Goal: Navigation & Orientation: Find specific page/section

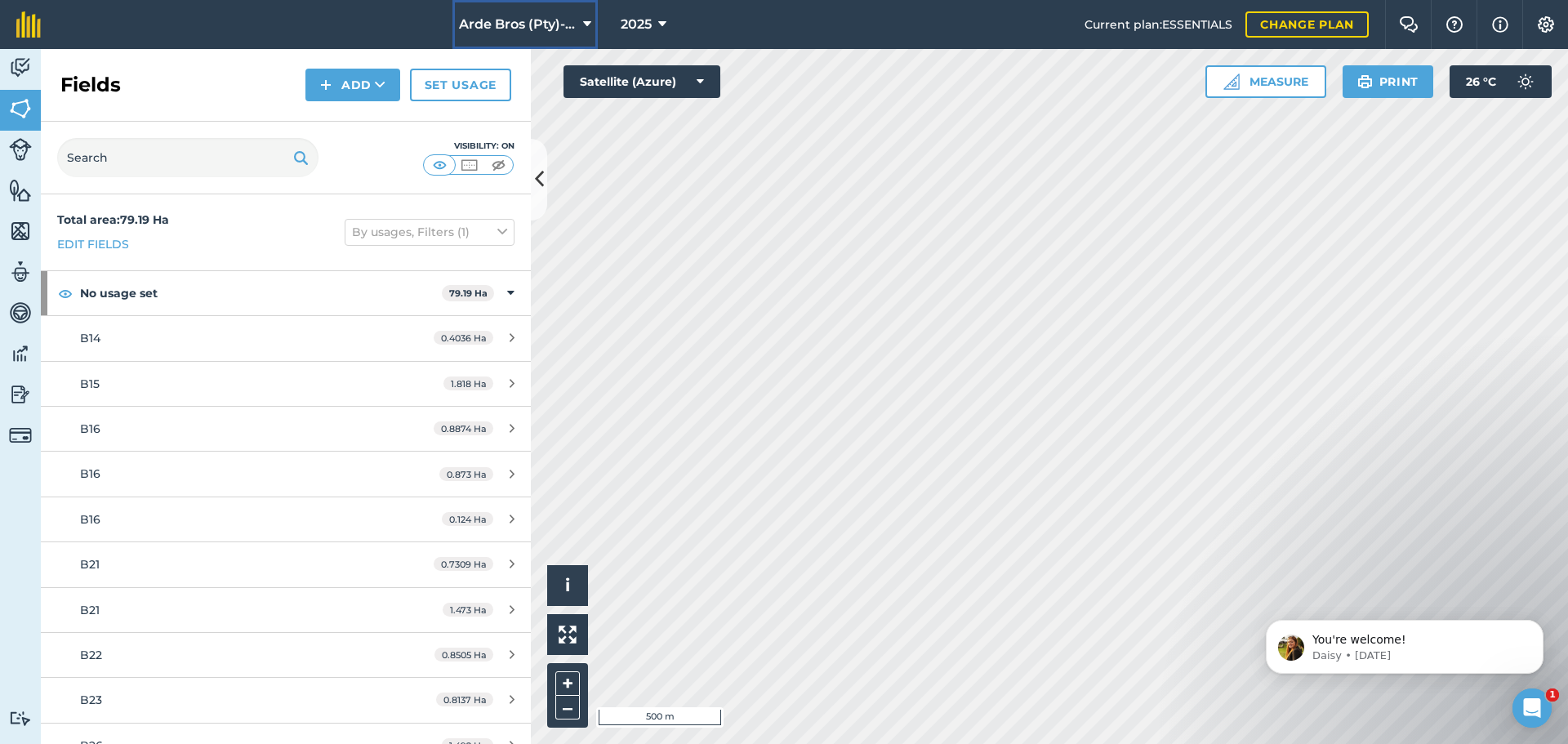
click at [586, 22] on icon at bounding box center [587, 25] width 8 height 20
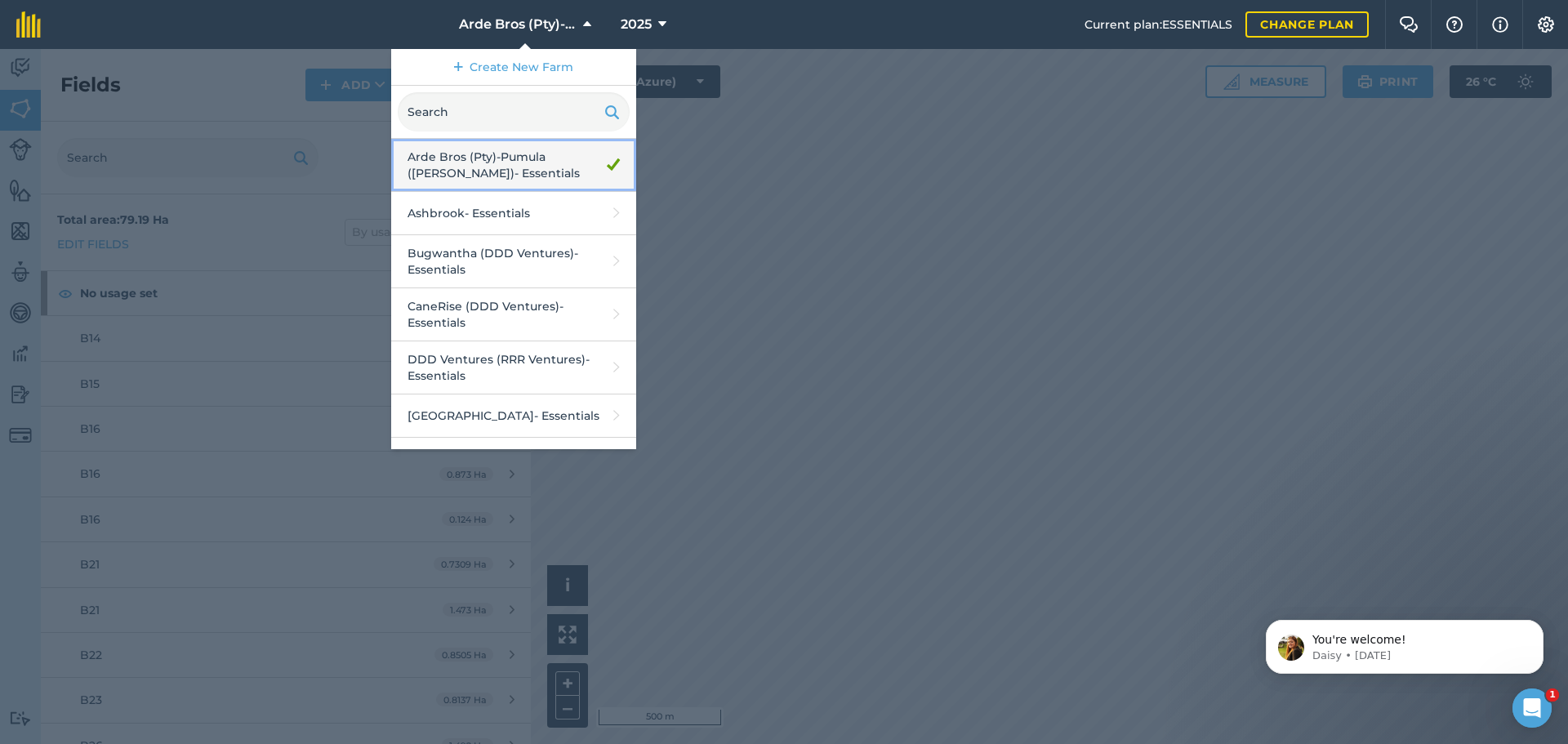
click at [480, 167] on link "Arde Bros (Pty)-Pumula ([PERSON_NAME]) - Essentials" at bounding box center [513, 165] width 245 height 53
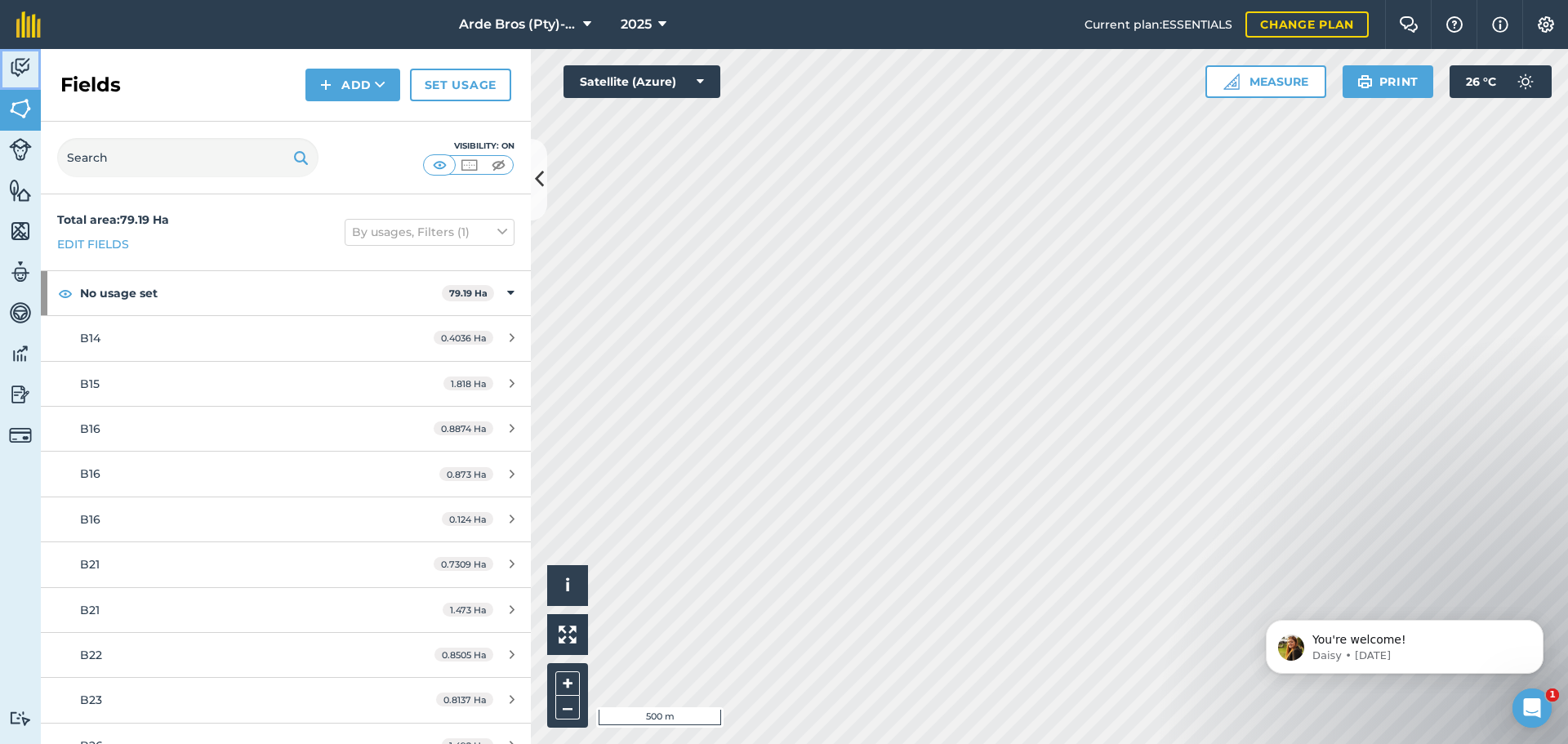
click at [18, 65] on img at bounding box center [20, 68] width 23 height 25
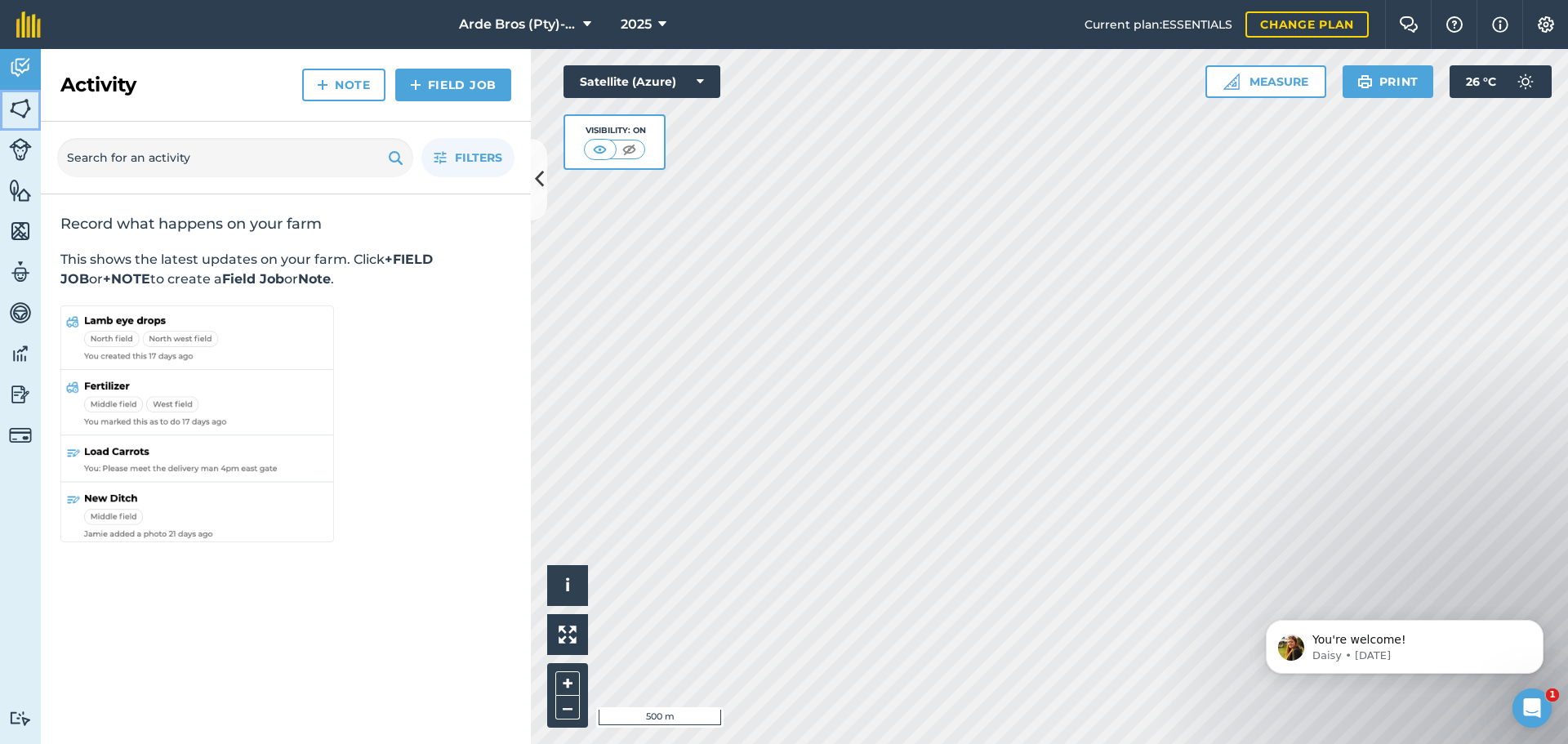
click at [26, 109] on img at bounding box center [20, 108] width 23 height 25
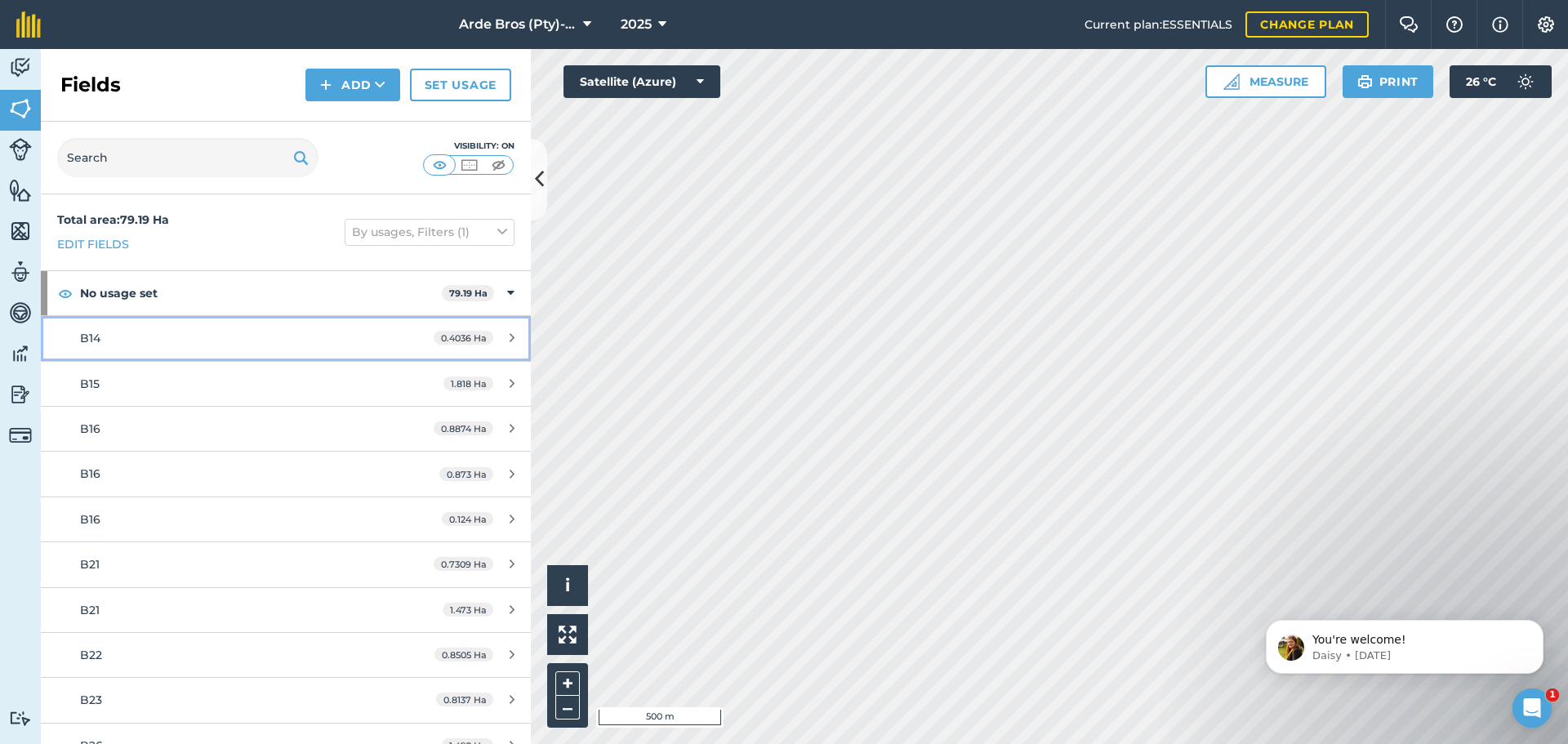
click at [154, 339] on div "B14" at bounding box center [233, 338] width 307 height 18
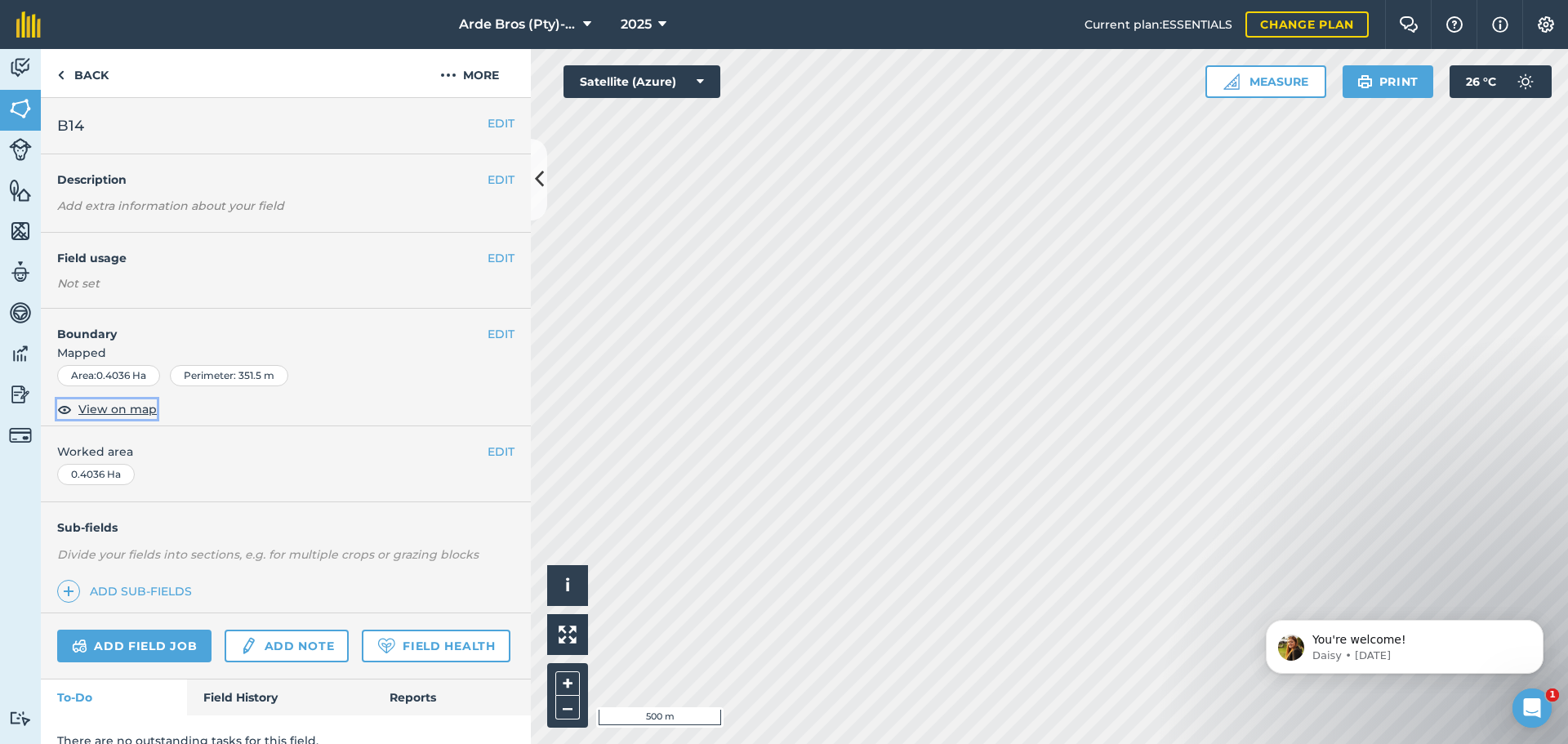
click at [120, 410] on span "View on map" at bounding box center [117, 409] width 78 height 18
click at [26, 33] on img at bounding box center [28, 24] width 25 height 26
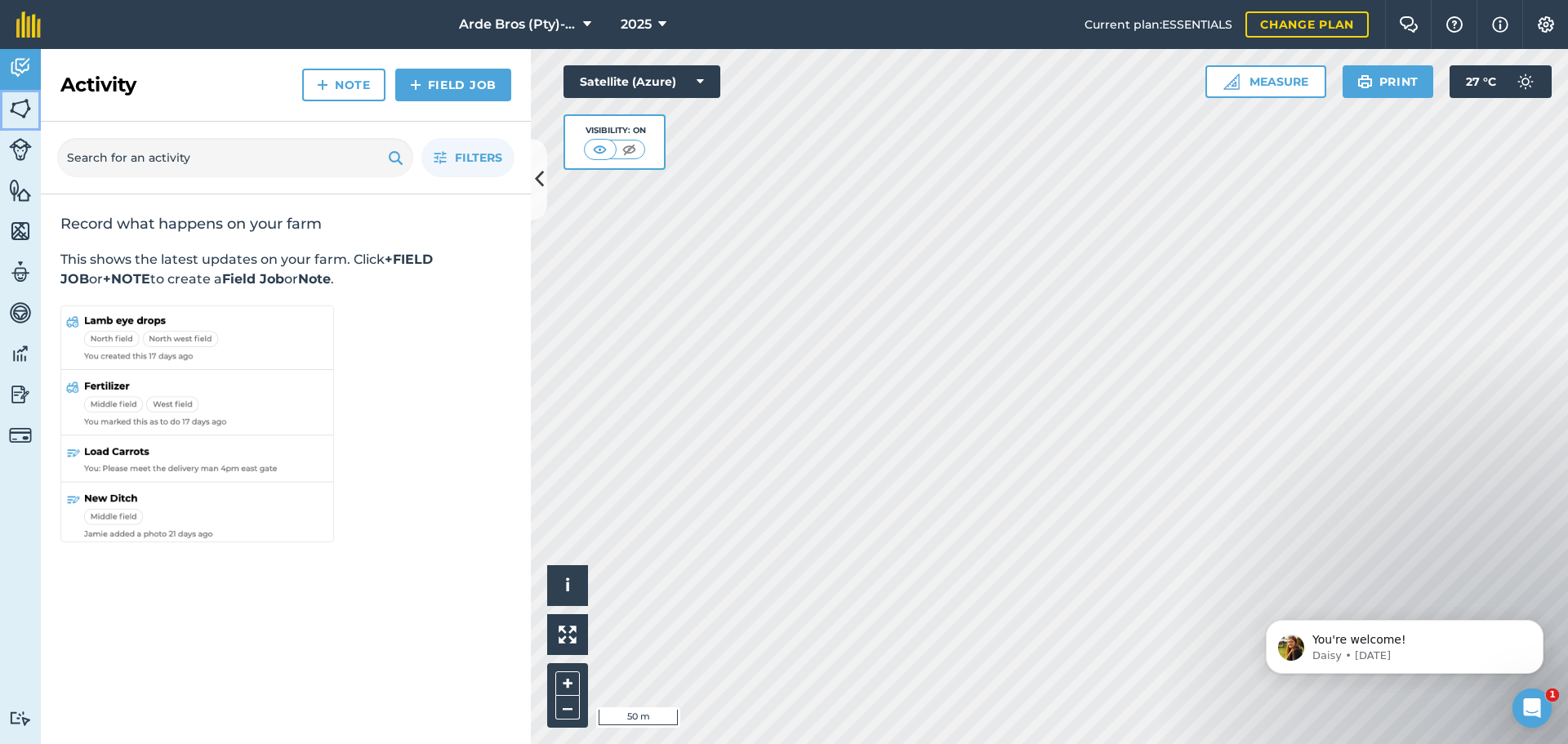
click at [19, 105] on img at bounding box center [20, 108] width 23 height 25
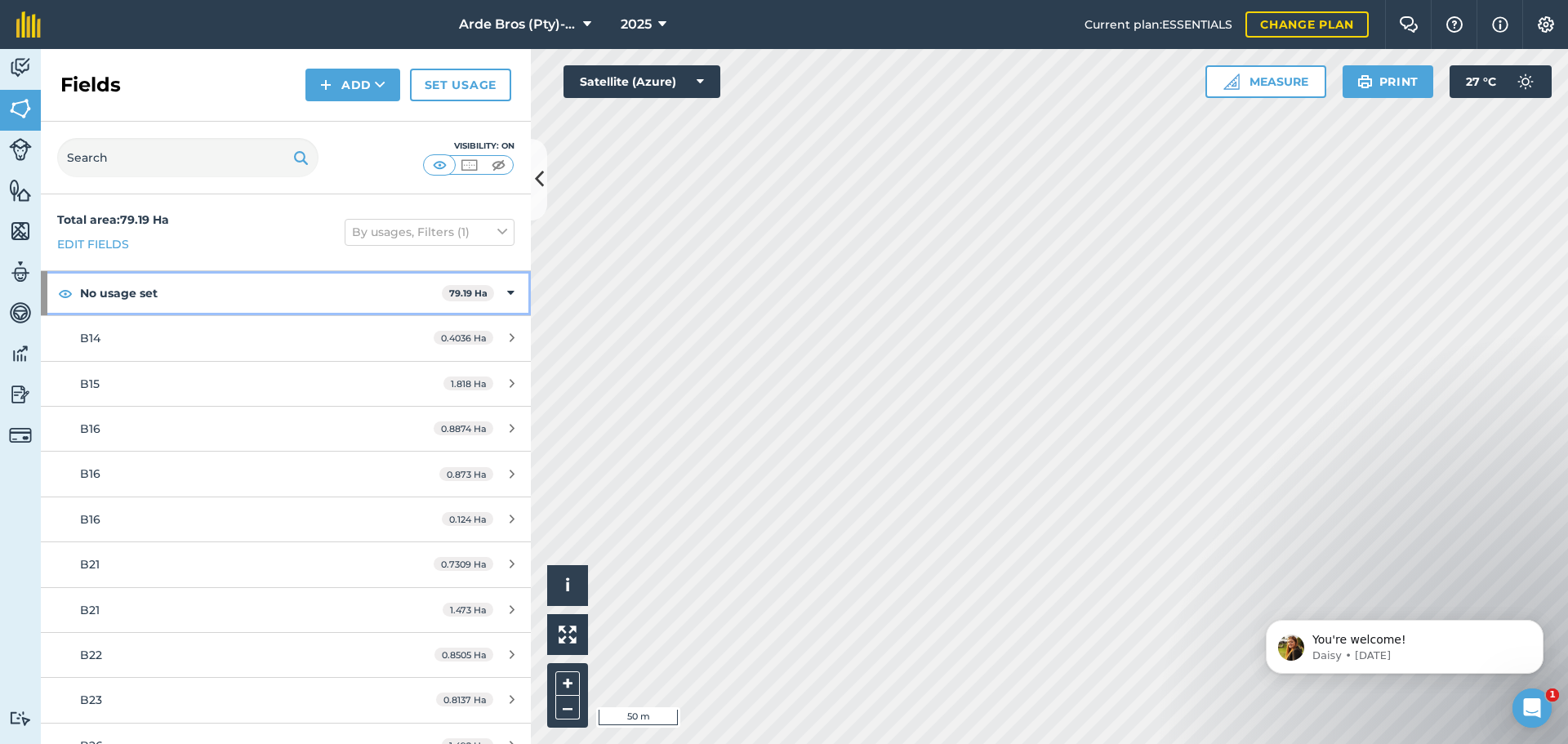
click at [507, 292] on icon at bounding box center [510, 293] width 7 height 18
click at [501, 292] on div "No usage set 79.19 Ha" at bounding box center [286, 293] width 490 height 44
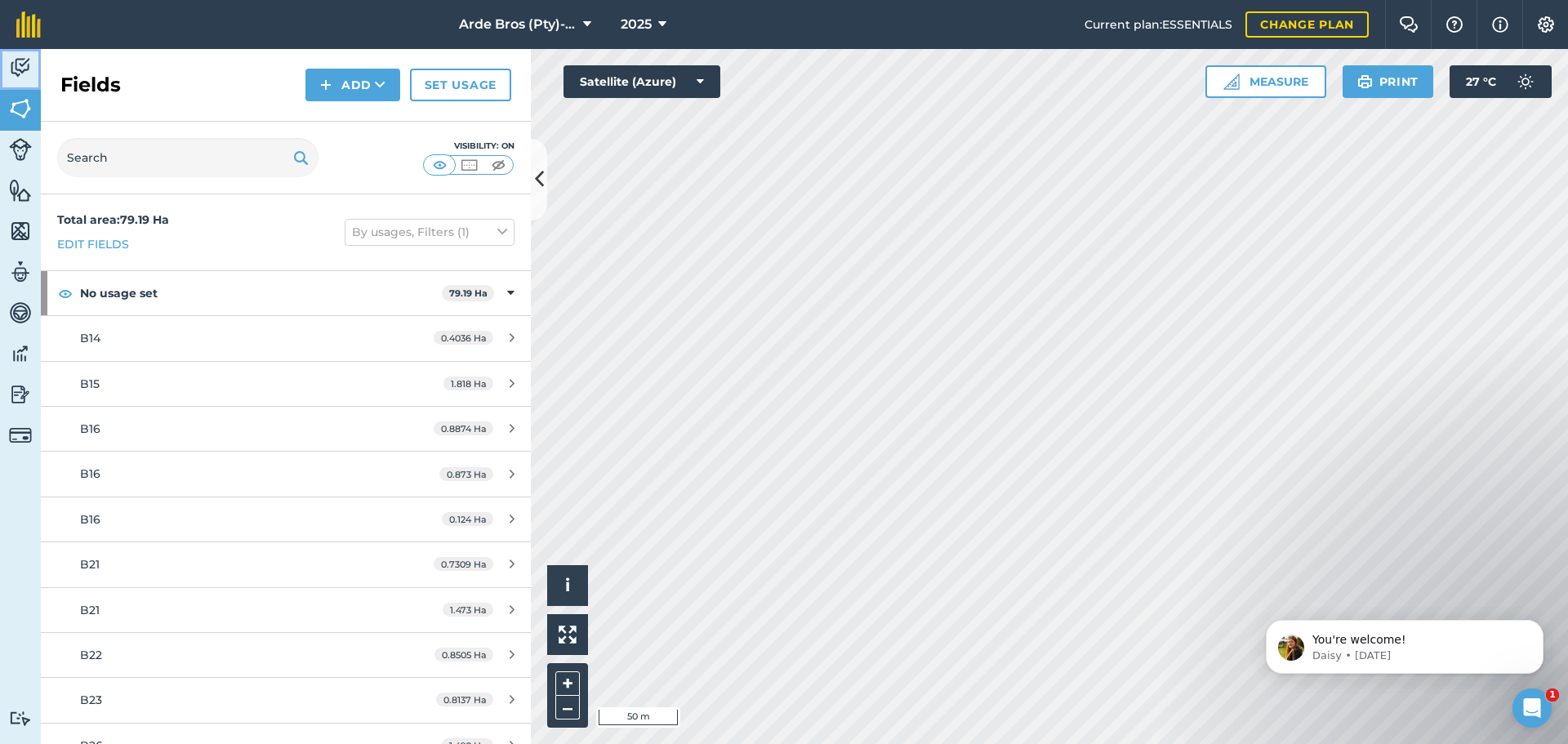
click at [20, 54] on link "Activity" at bounding box center [20, 69] width 41 height 41
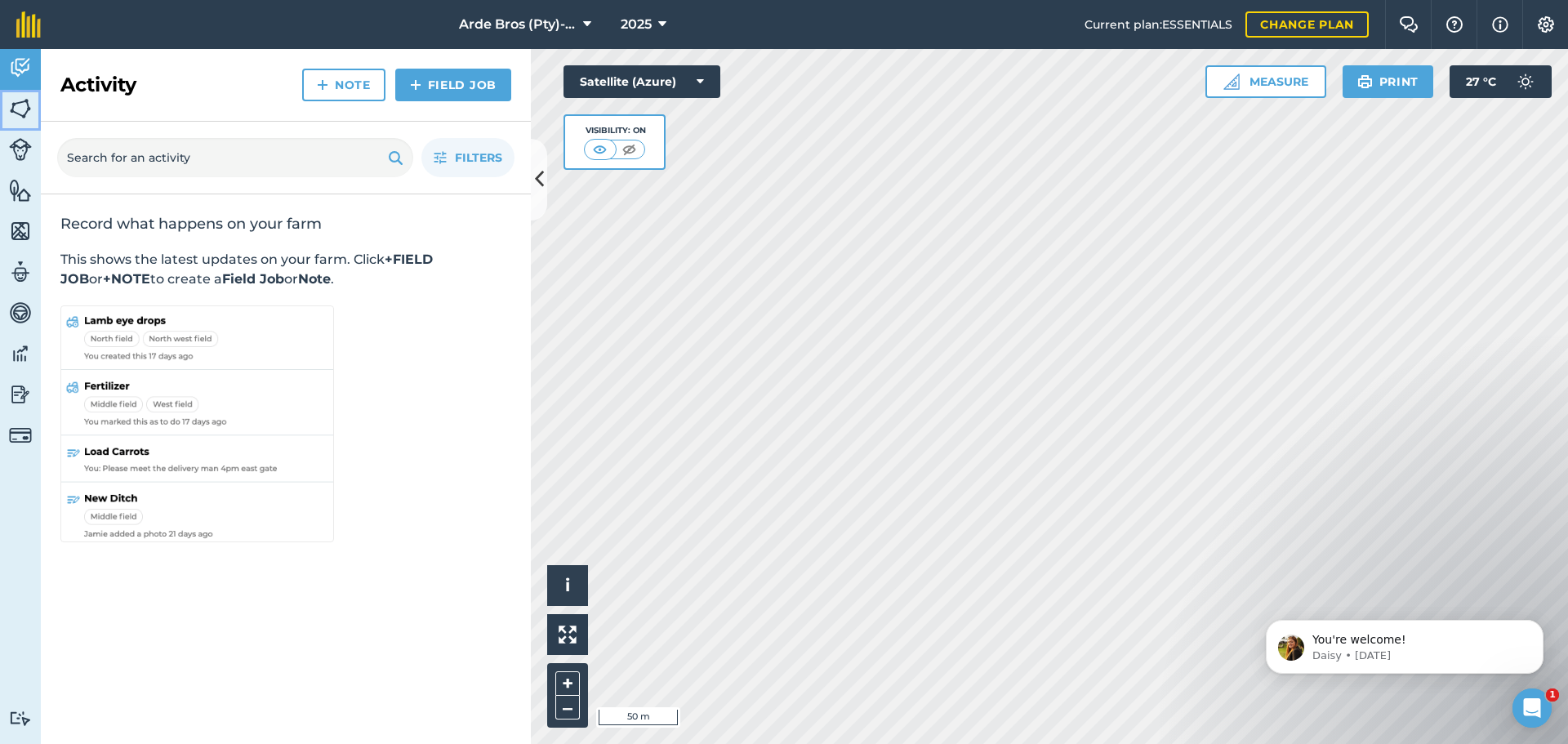
click at [27, 104] on img at bounding box center [20, 108] width 23 height 25
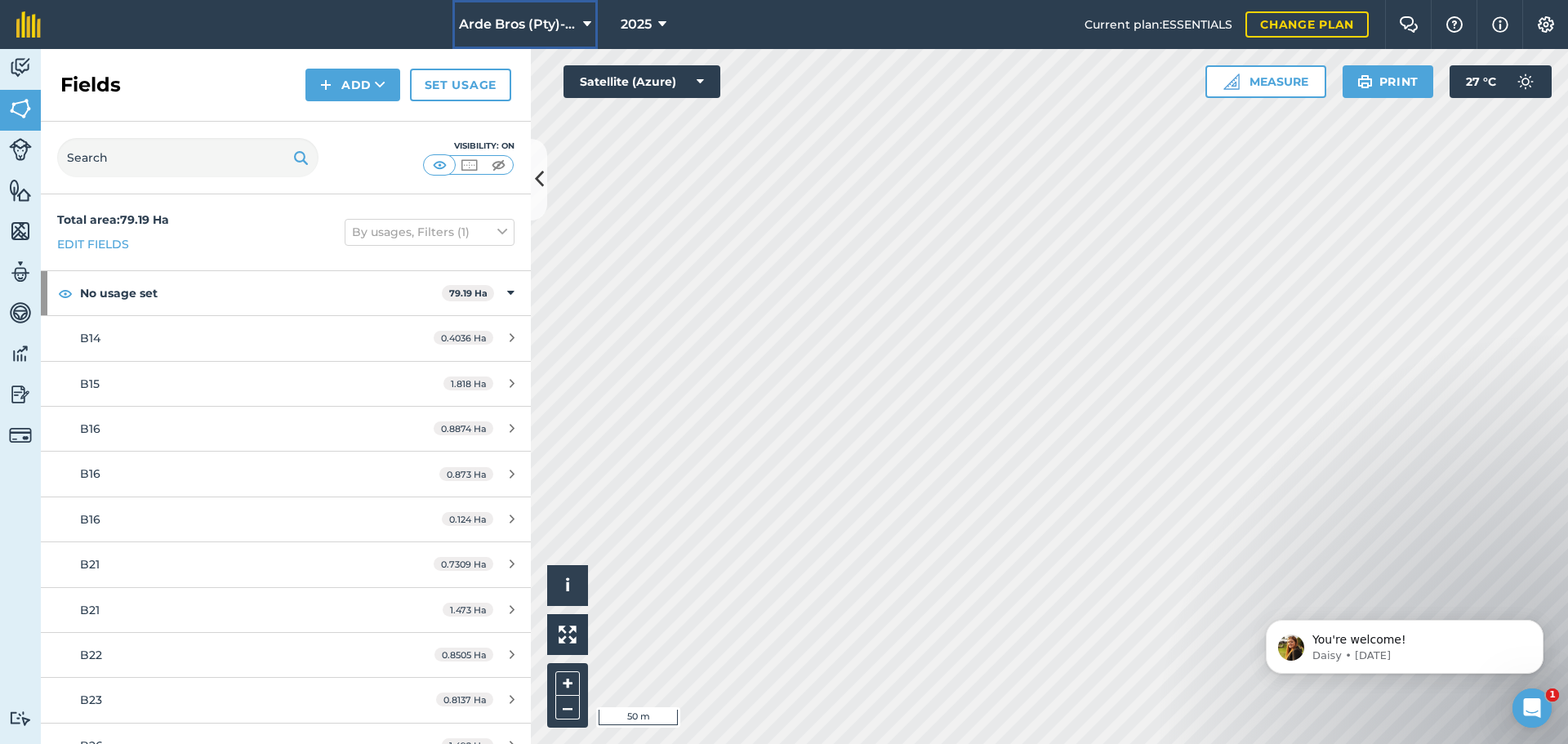
click at [583, 24] on icon at bounding box center [587, 25] width 8 height 20
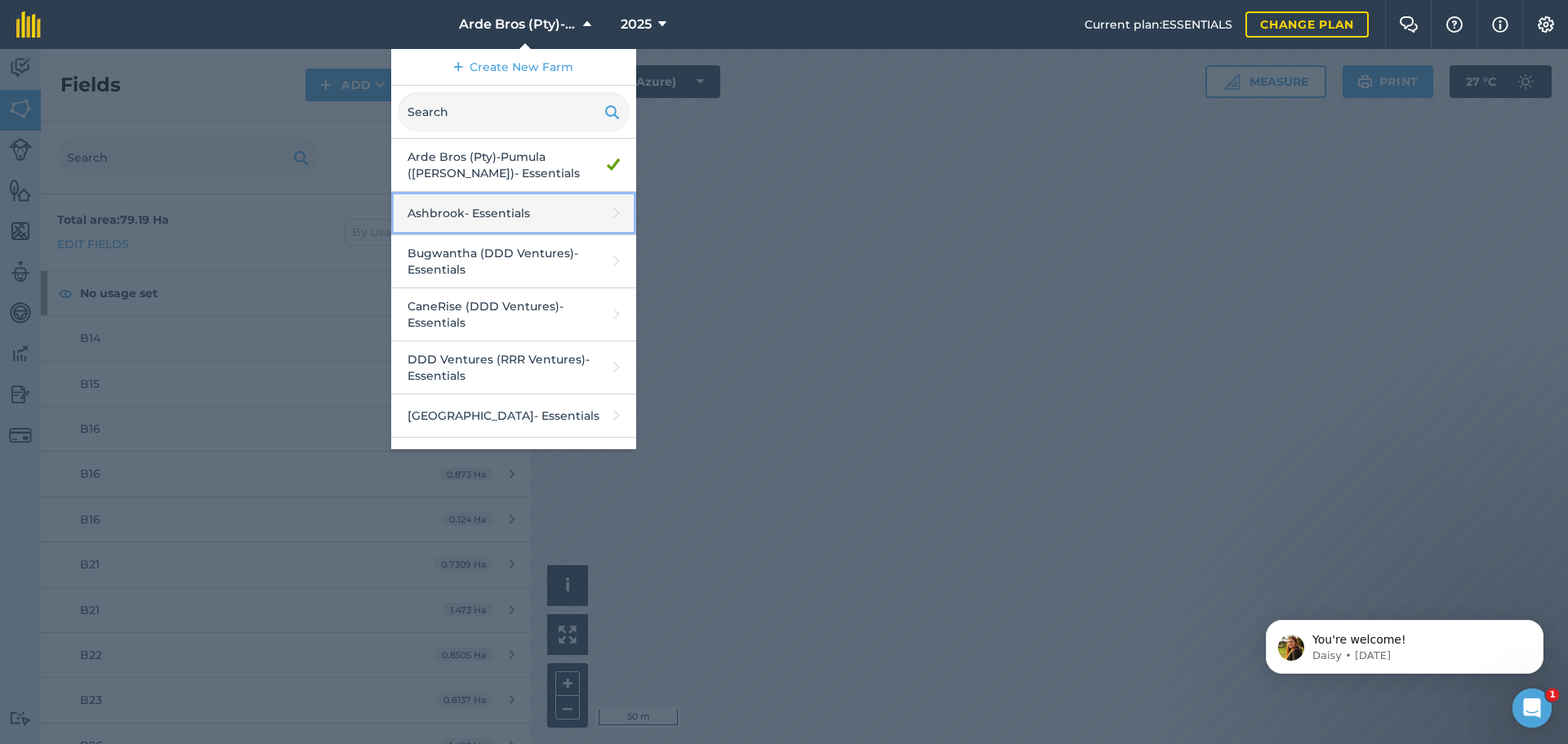
click at [493, 195] on link "Ashbrook - Essentials" at bounding box center [513, 213] width 245 height 43
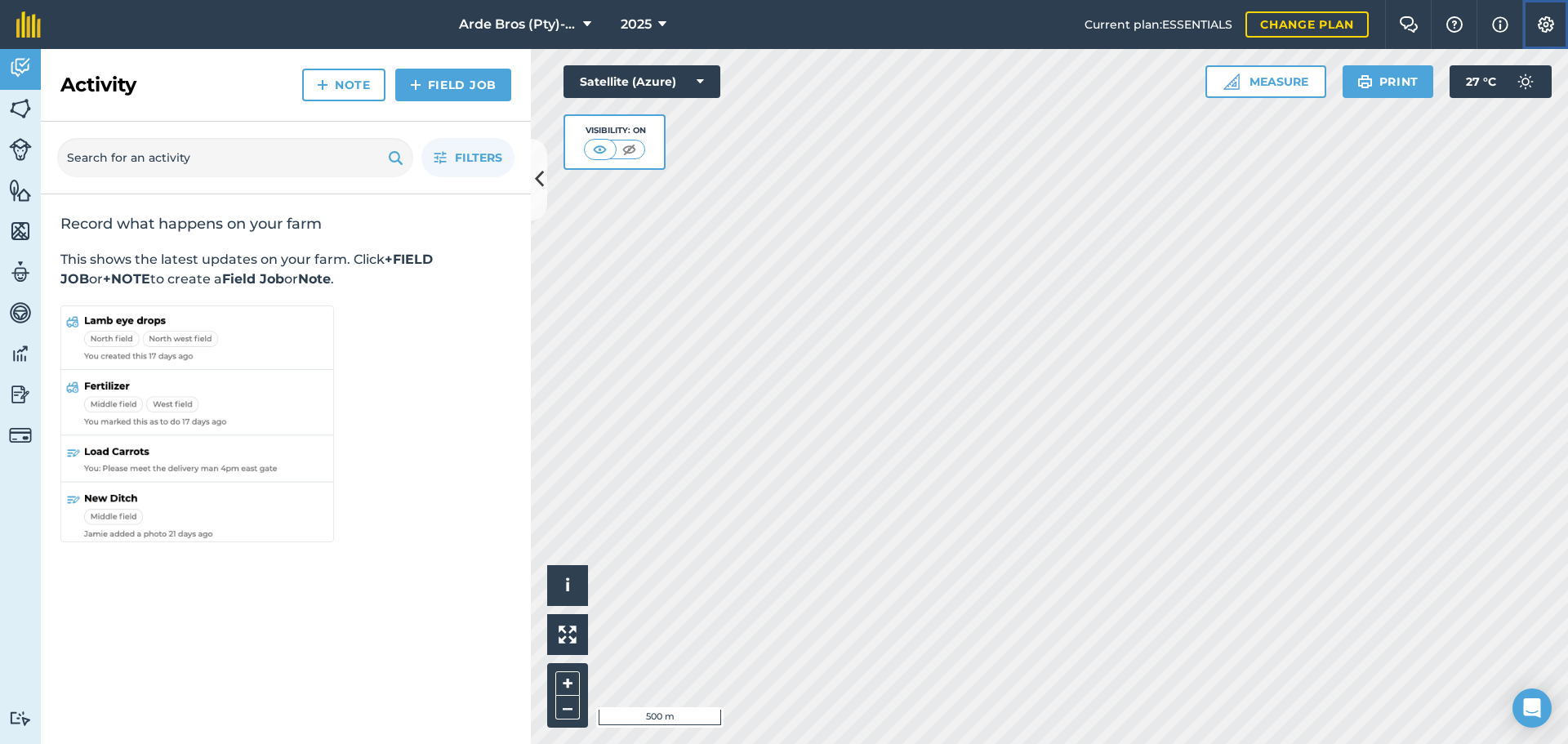
click at [1537, 25] on img at bounding box center [1546, 24] width 20 height 16
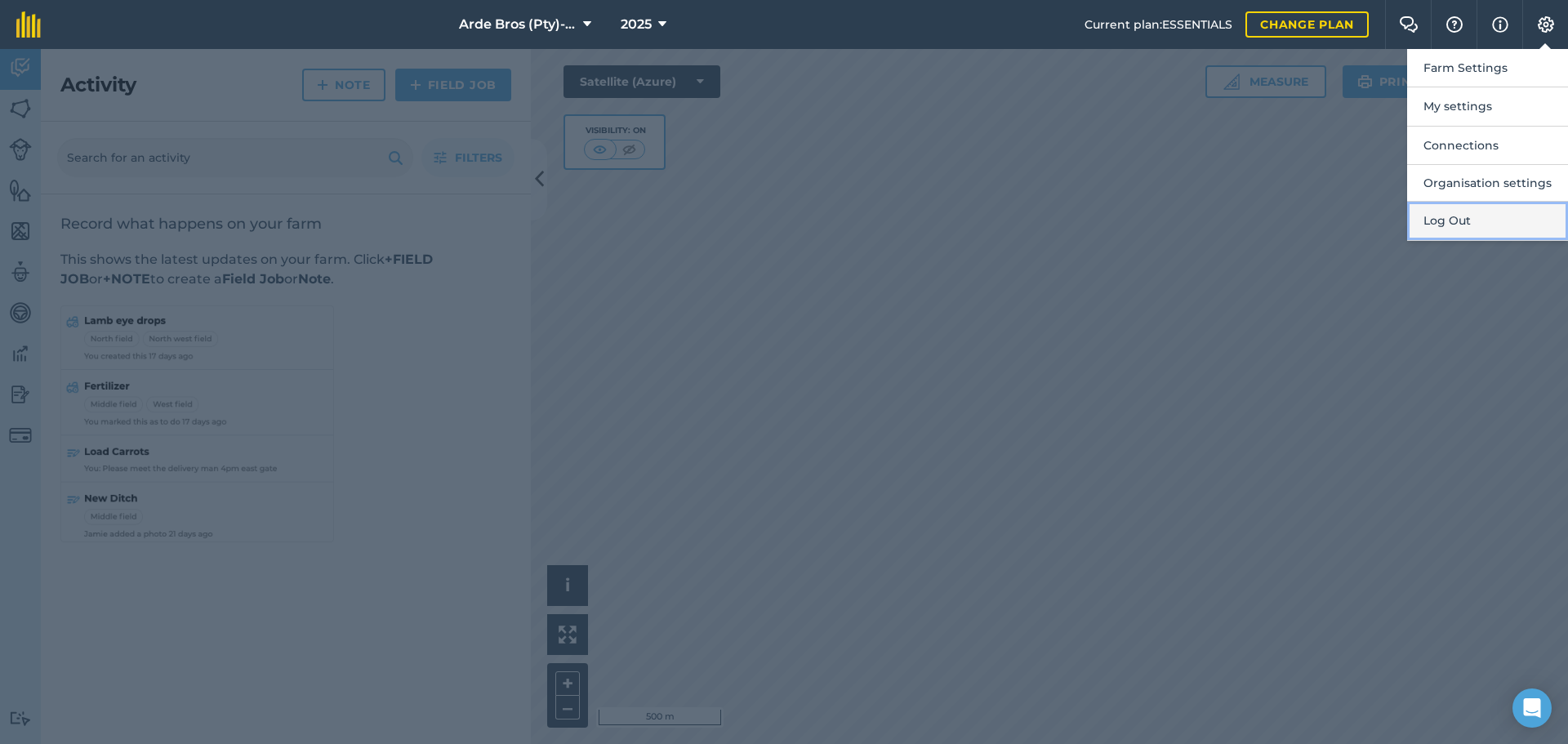
click at [1475, 221] on button "Log Out" at bounding box center [1487, 221] width 161 height 38
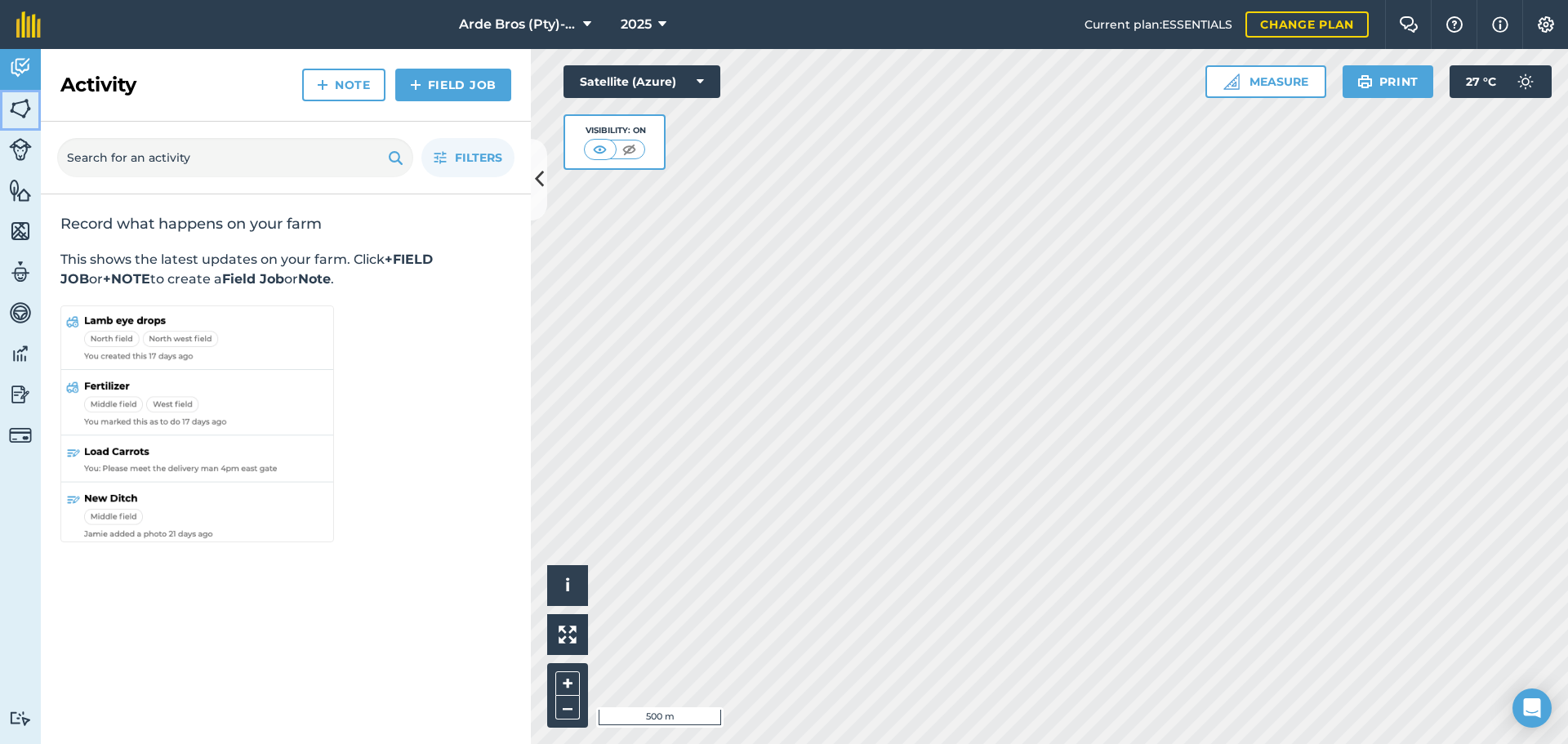
click at [14, 108] on img at bounding box center [20, 108] width 23 height 25
